Goal: Information Seeking & Learning: Learn about a topic

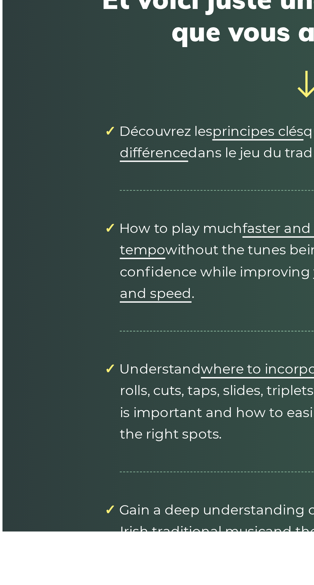
scroll to position [2556, 0]
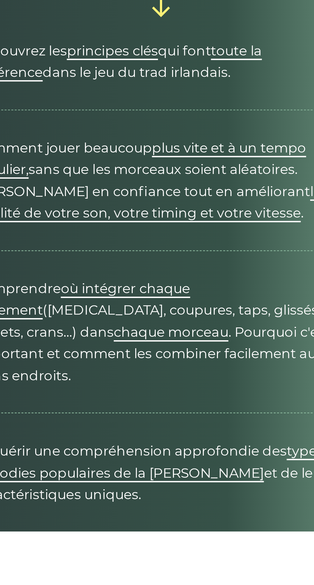
click at [178, 455] on li "Comprendre où intégrer chaque ornement ([MEDICAL_DATA], coupures, taps, glissés…" at bounding box center [157, 490] width 183 height 78
click at [169, 465] on font "où intégrer chaque ornement" at bounding box center [117, 474] width 103 height 18
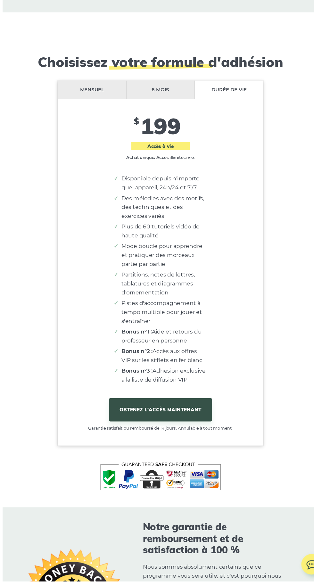
scroll to position [5553, 0]
